Goal: Transaction & Acquisition: Purchase product/service

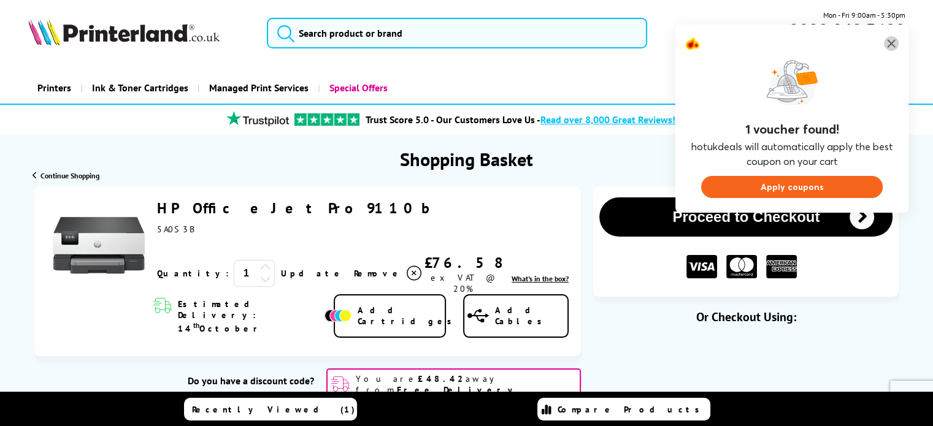
click at [892, 47] on img at bounding box center [891, 43] width 15 height 15
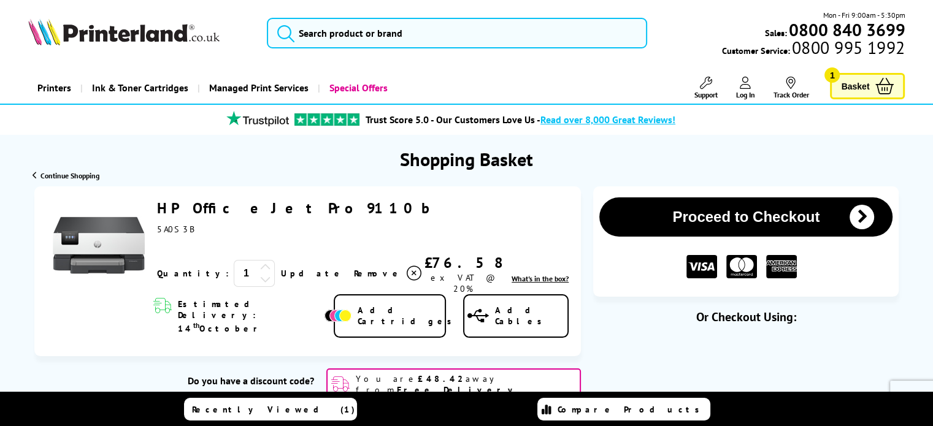
click at [673, 207] on button "Proceed to Checkout" at bounding box center [745, 216] width 293 height 39
